Goal: Task Accomplishment & Management: Use online tool/utility

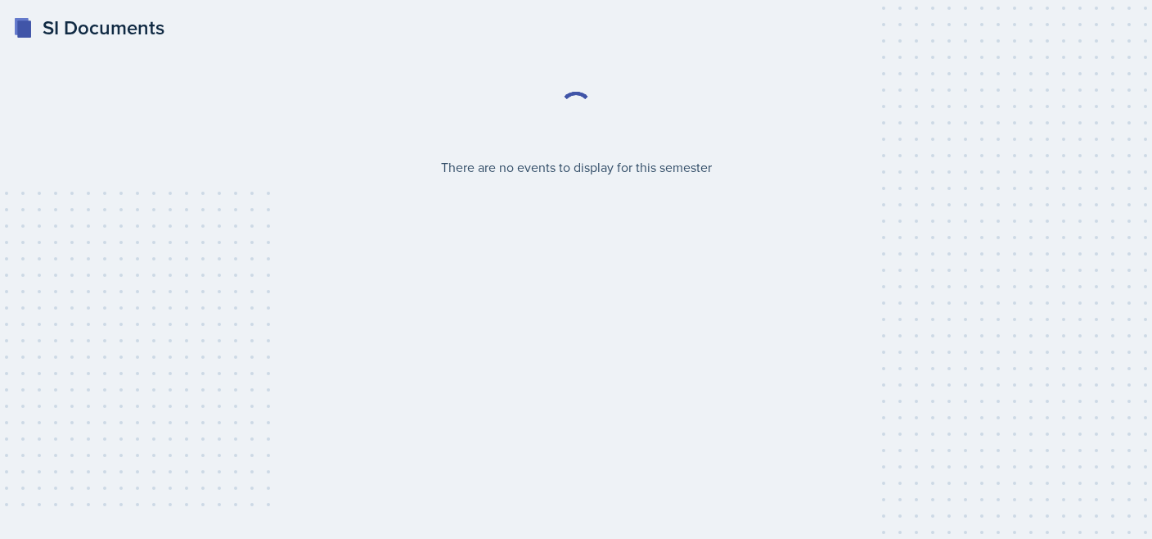
select select "2bed604d-1099-4043-b1bc-2365e8740244"
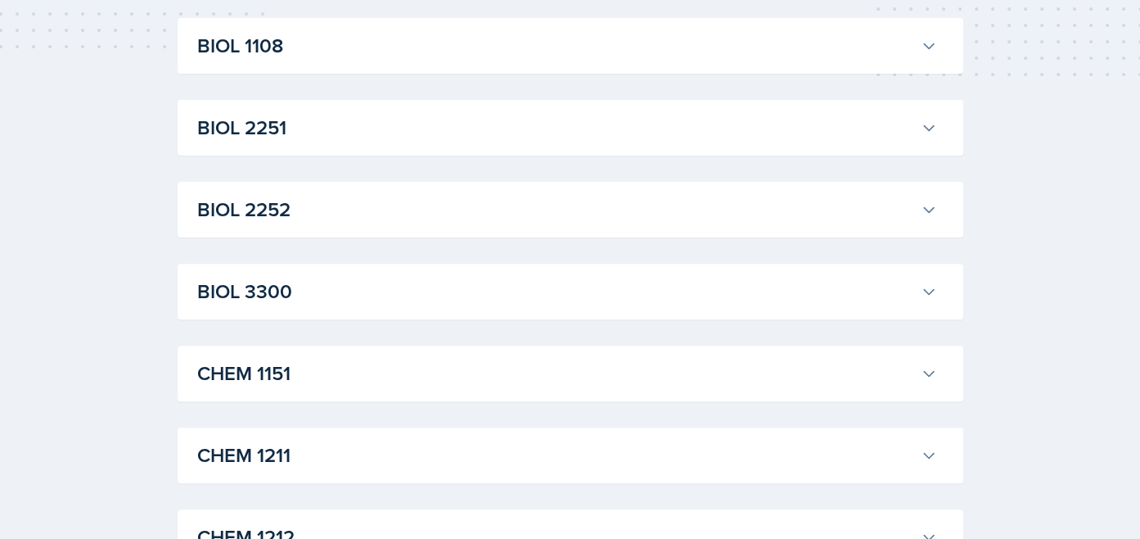
scroll to position [458, 0]
click at [854, 278] on h3 "BIOL 3300" at bounding box center [555, 290] width 717 height 29
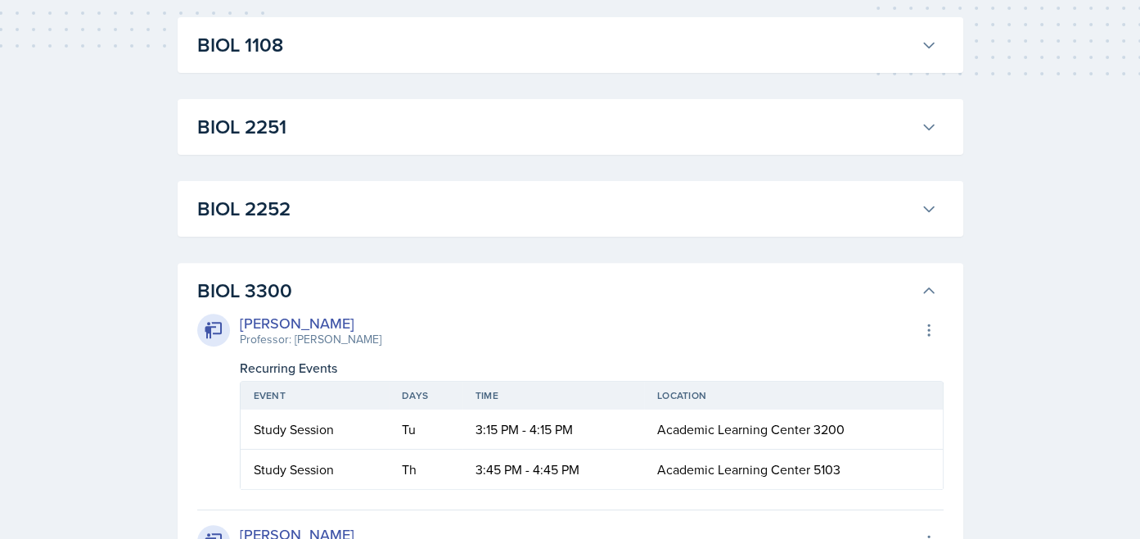
click at [855, 278] on h3 "BIOL 3300" at bounding box center [555, 290] width 717 height 29
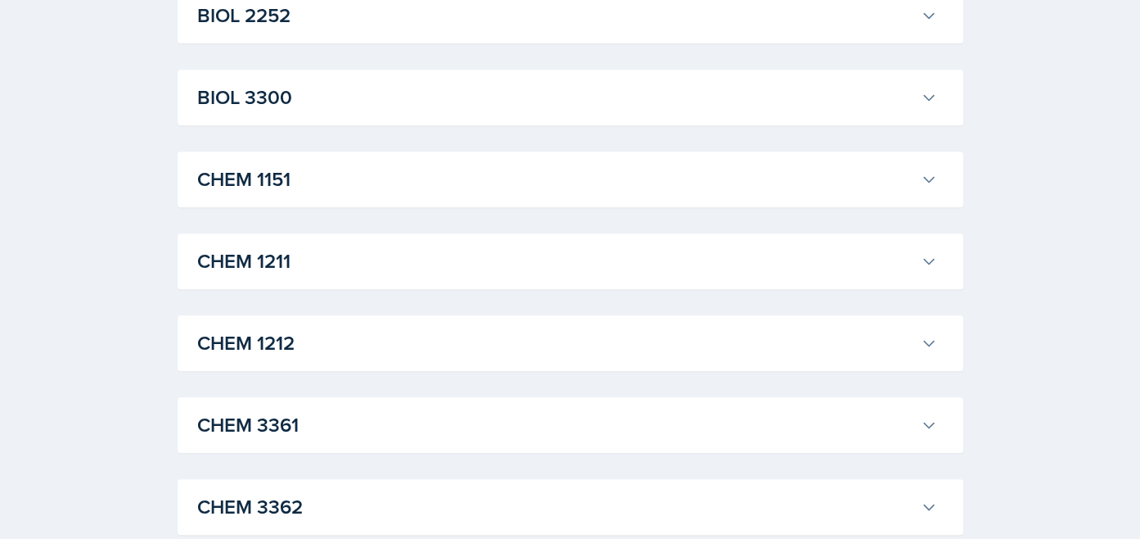
scroll to position [720, 0]
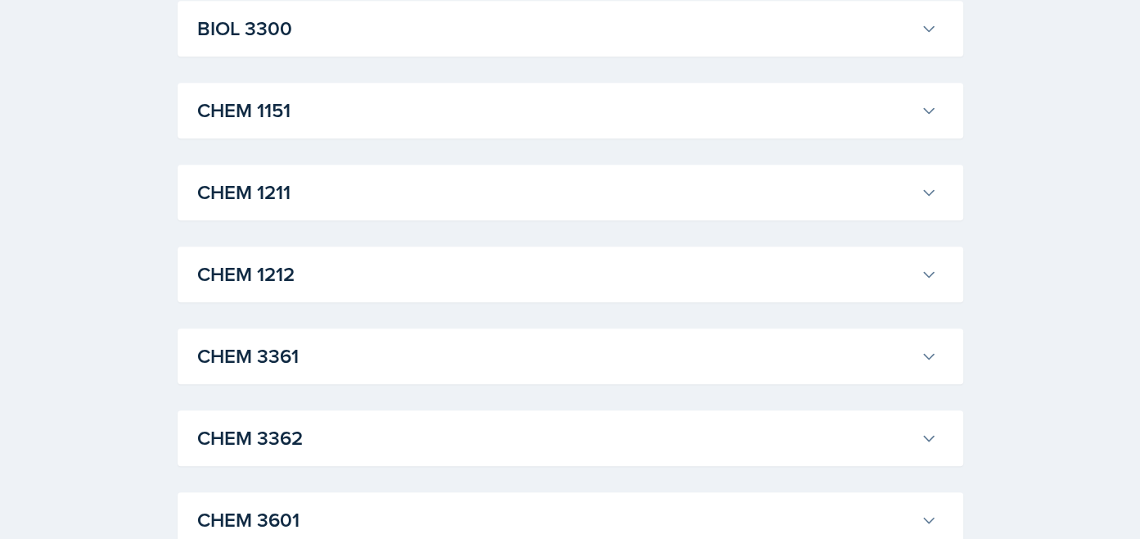
click at [645, 204] on h3 "CHEM 1211" at bounding box center [555, 192] width 717 height 29
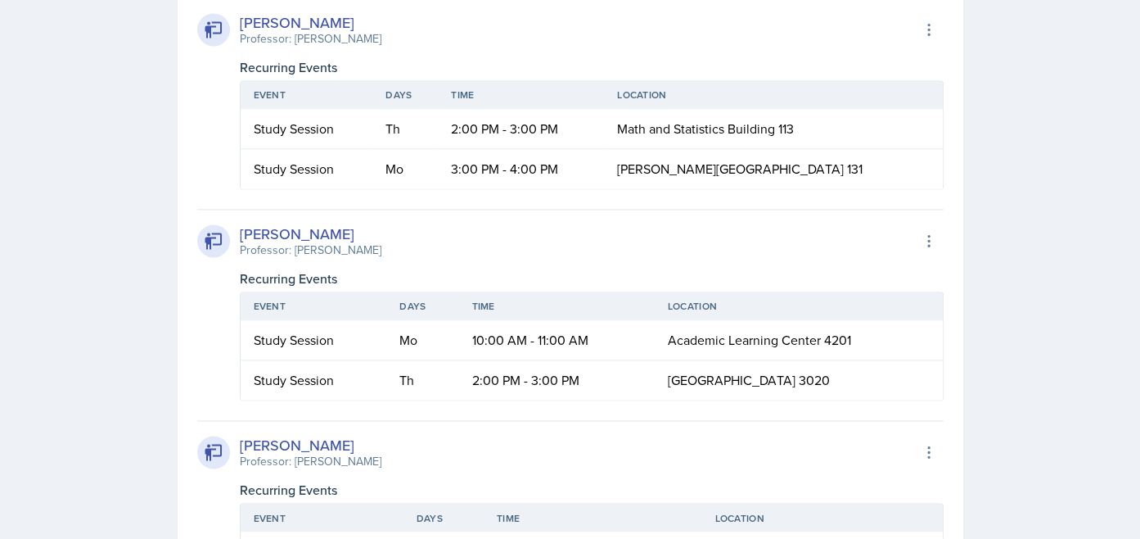
scroll to position [2423, 0]
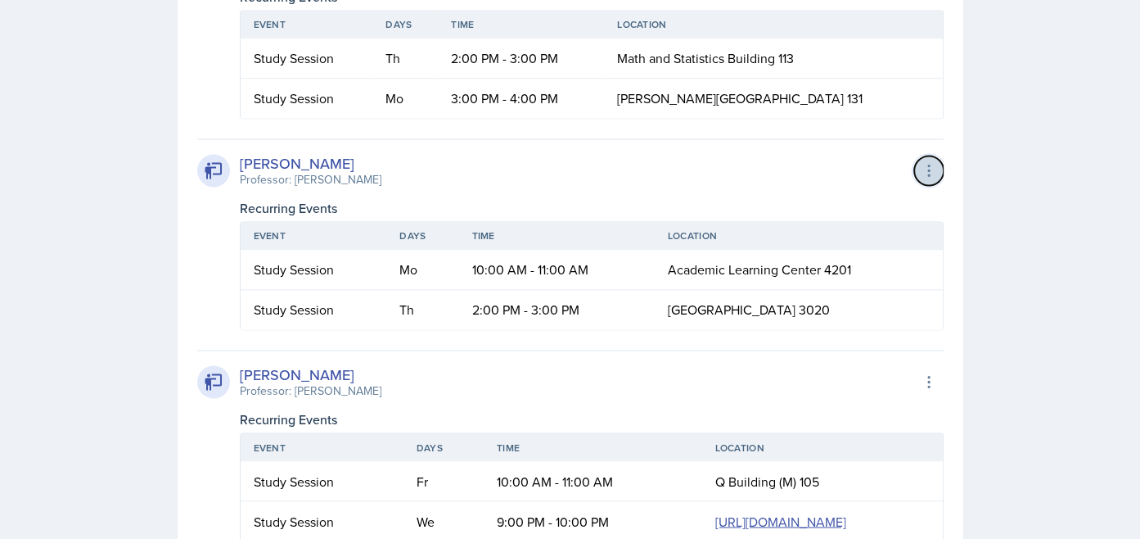
click at [929, 178] on icon at bounding box center [929, 170] width 16 height 16
click at [894, 221] on div "Export to Google Calendar" at bounding box center [839, 204] width 196 height 33
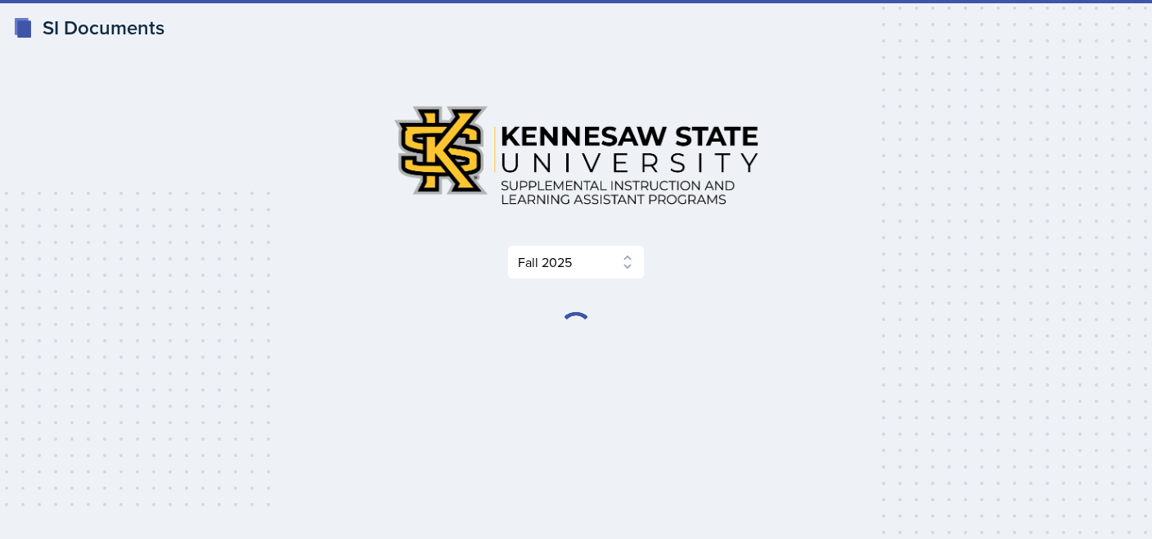
select select "2bed604d-1099-4043-b1bc-2365e8740244"
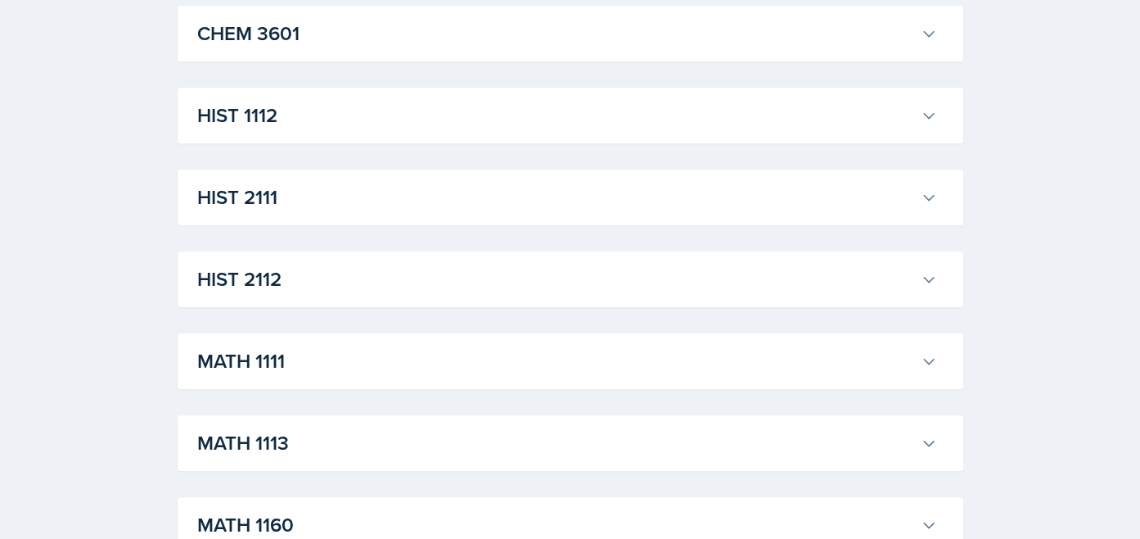
scroll to position [1309, 0]
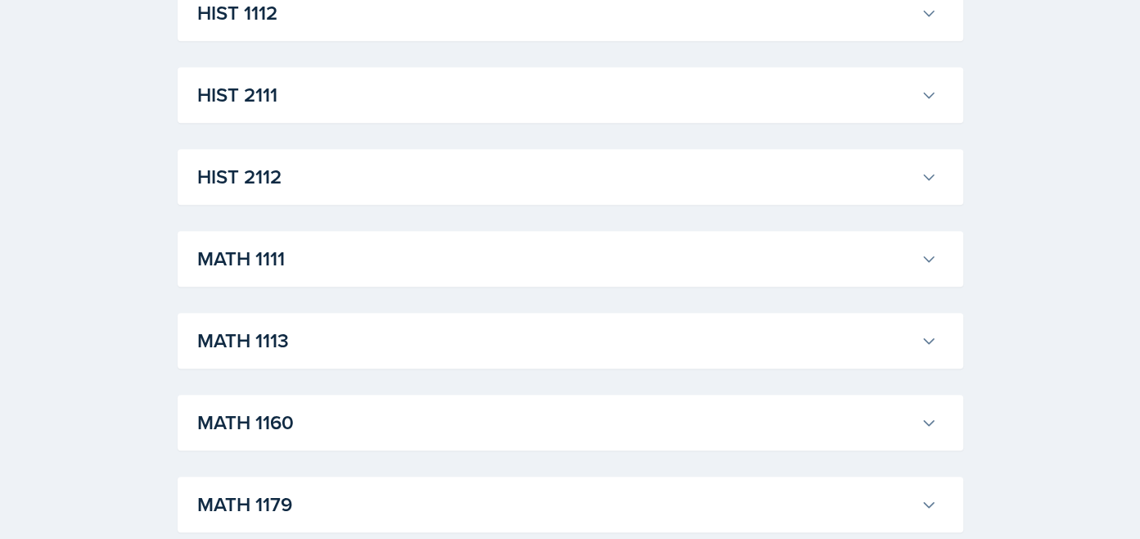
click at [674, 349] on h3 "MATH 1113" at bounding box center [555, 340] width 717 height 29
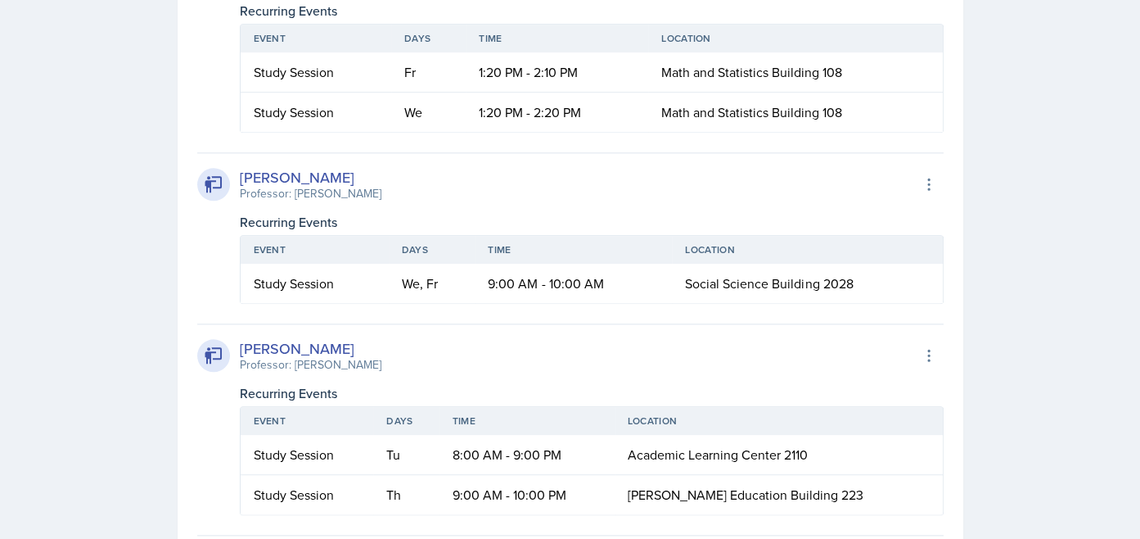
scroll to position [1528, 0]
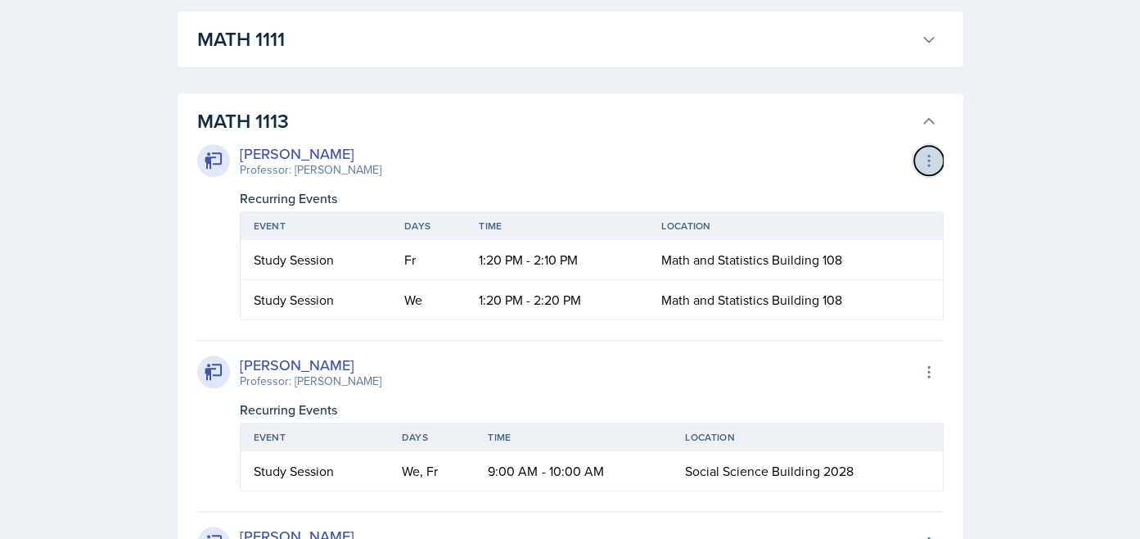
click at [918, 169] on button at bounding box center [928, 160] width 29 height 29
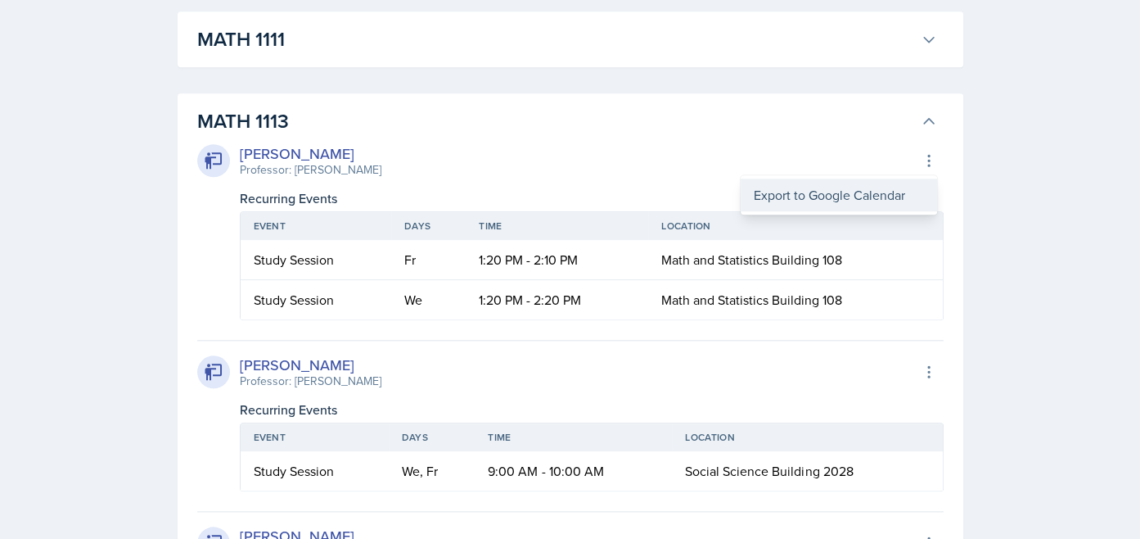
click at [861, 204] on div "Export to Google Calendar" at bounding box center [839, 194] width 196 height 33
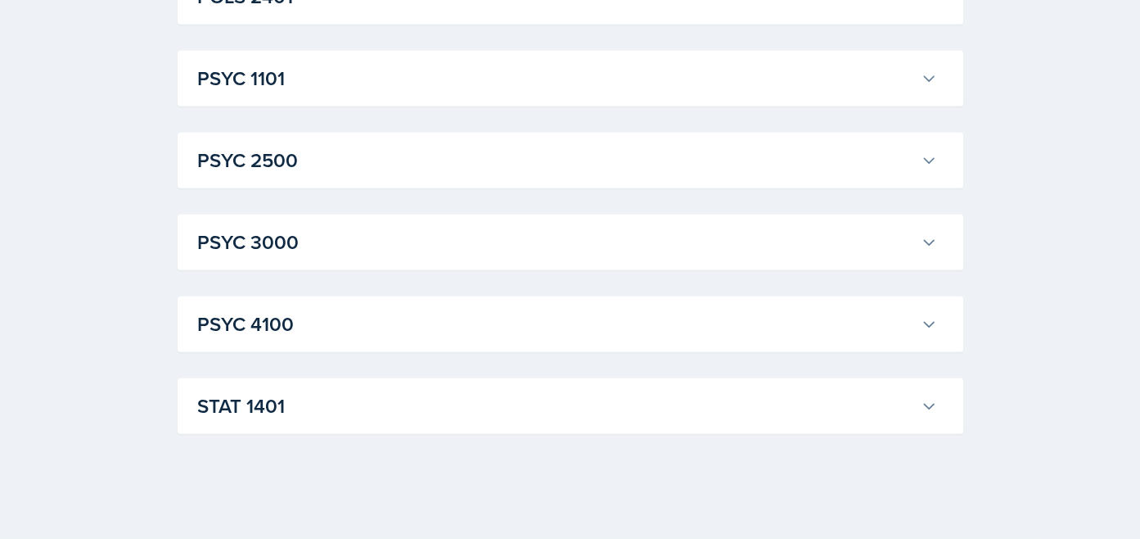
scroll to position [3524, 0]
